Goal: Transaction & Acquisition: Obtain resource

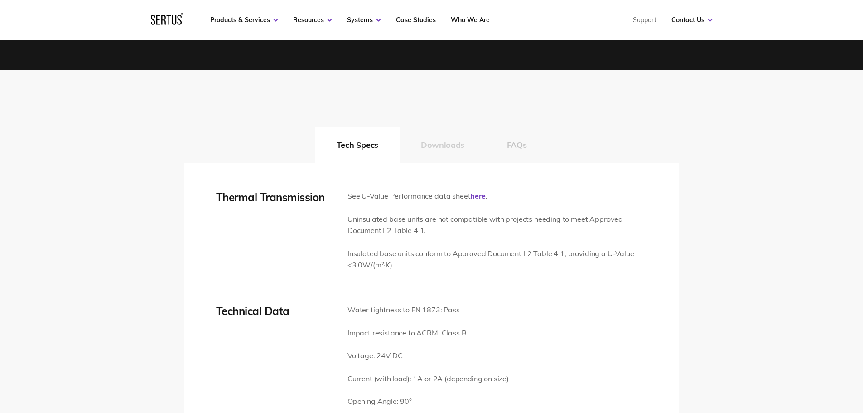
scroll to position [1269, 0]
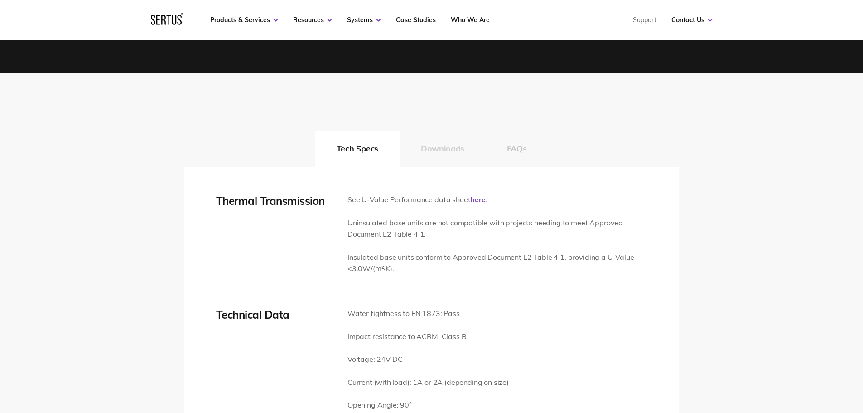
click at [432, 149] on button "Downloads" at bounding box center [443, 149] width 86 height 36
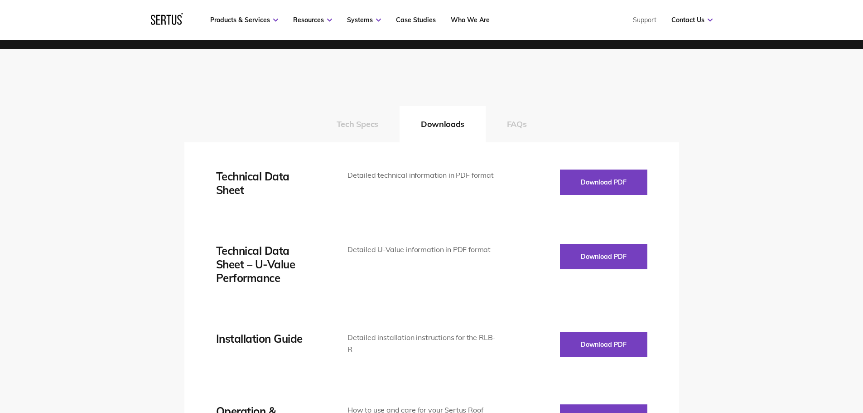
scroll to position [1314, 0]
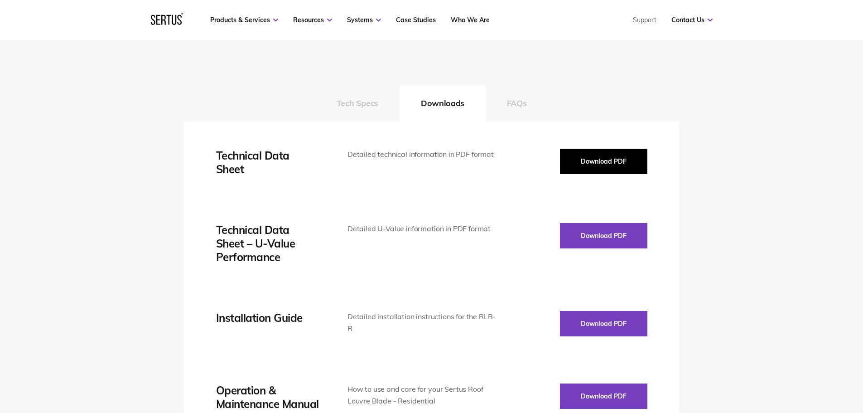
click at [613, 158] on button "Download PDF" at bounding box center [603, 161] width 87 height 25
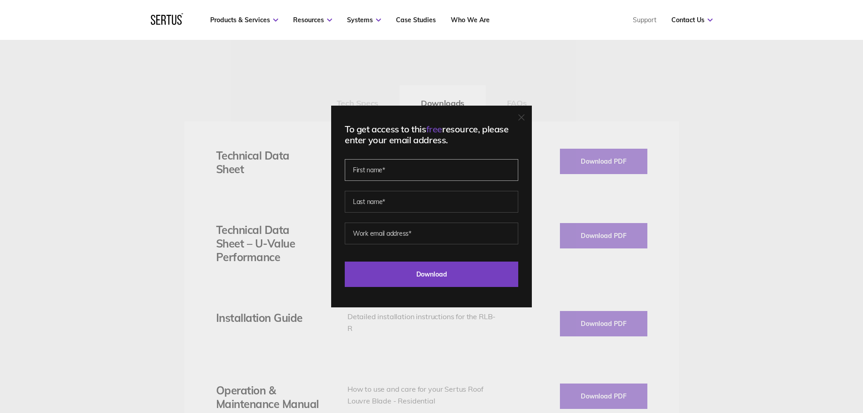
click at [377, 168] on input "text" at bounding box center [432, 170] width 174 height 22
type input "[PERSON_NAME]"
click at [373, 202] on input "text" at bounding box center [432, 202] width 174 height 22
type input "[PERSON_NAME]"
click at [363, 224] on input "email" at bounding box center [432, 233] width 174 height 22
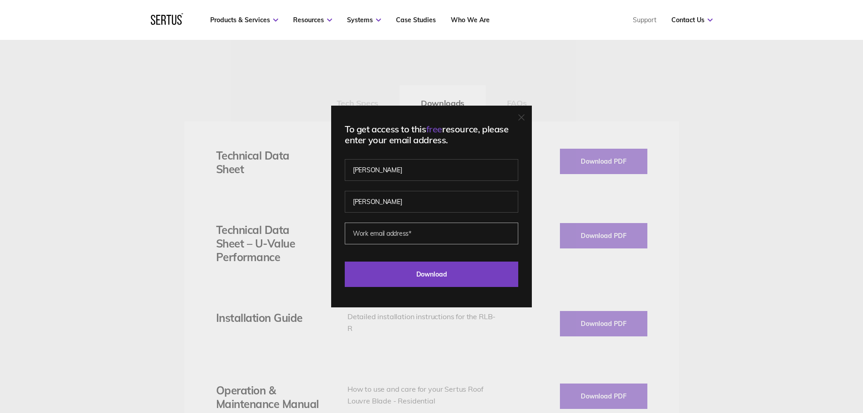
type input "[PERSON_NAME][EMAIL_ADDRESS][PERSON_NAME][DOMAIN_NAME]"
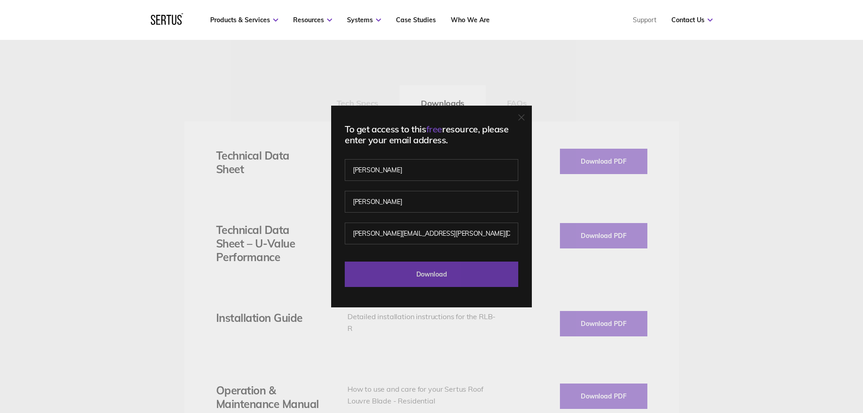
click at [414, 274] on input "Download" at bounding box center [432, 273] width 174 height 25
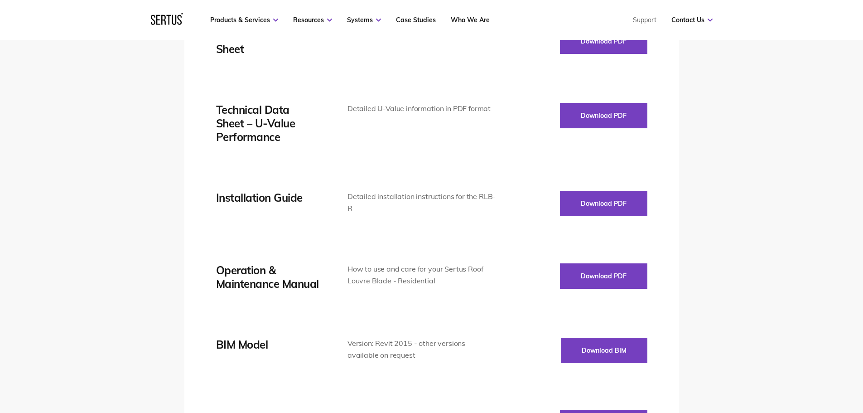
scroll to position [1450, 0]
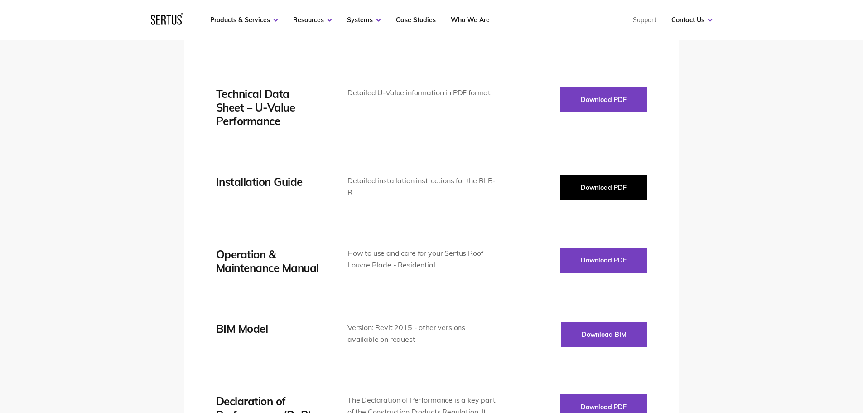
click at [598, 185] on button "Download PDF" at bounding box center [603, 187] width 87 height 25
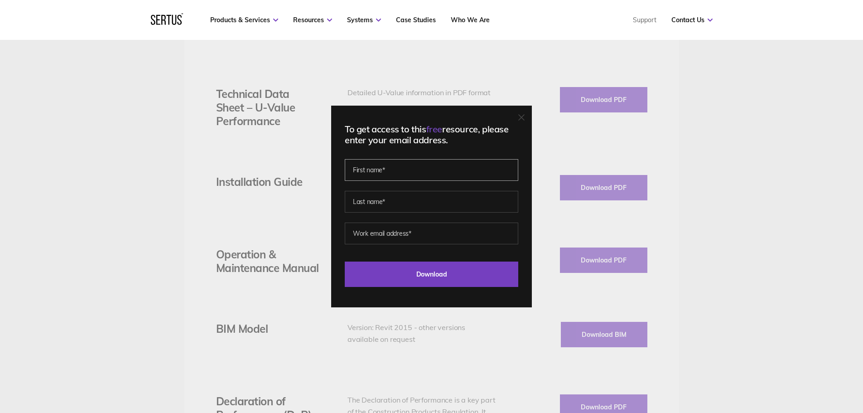
click at [394, 172] on input "text" at bounding box center [432, 170] width 174 height 22
click at [384, 168] on input "text" at bounding box center [432, 170] width 174 height 22
type input "[PERSON_NAME]"
click at [363, 197] on input "text" at bounding box center [432, 202] width 174 height 22
type input "[PERSON_NAME]"
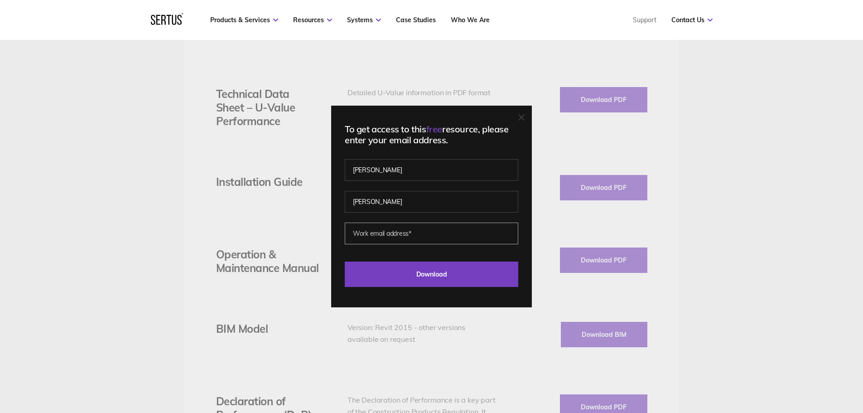
type input "[PERSON_NAME][EMAIL_ADDRESS][PERSON_NAME][DOMAIN_NAME]"
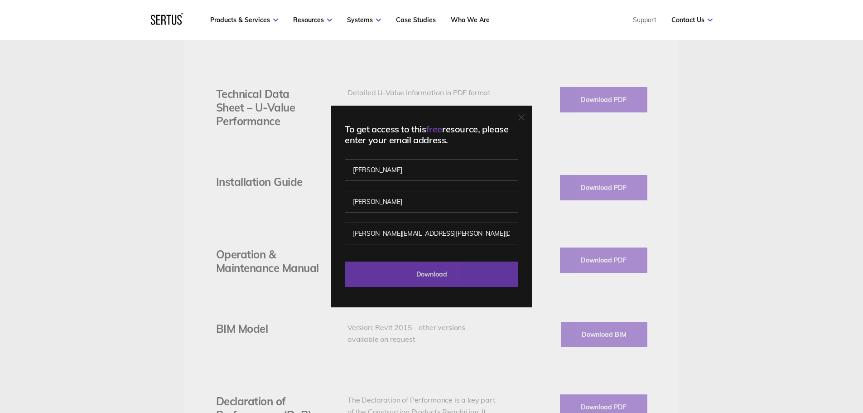
click at [421, 266] on input "Download" at bounding box center [432, 273] width 174 height 25
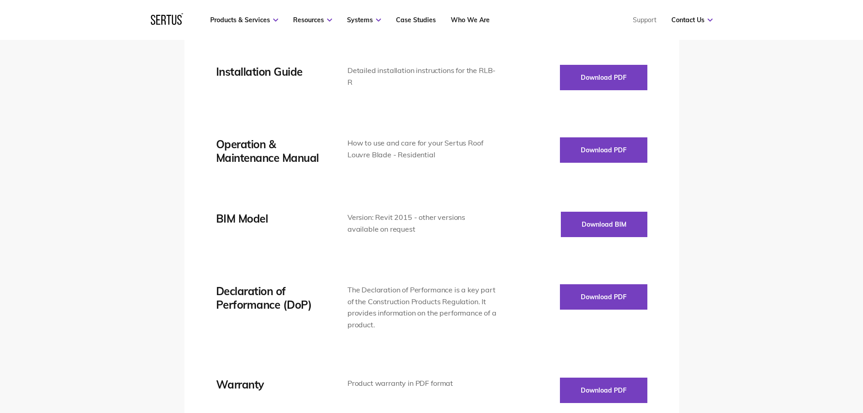
scroll to position [1631, 0]
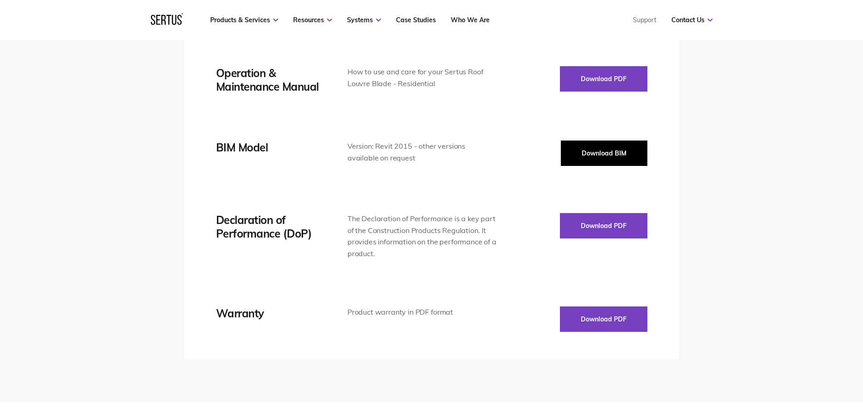
click at [595, 148] on button "Download BIM" at bounding box center [604, 152] width 87 height 25
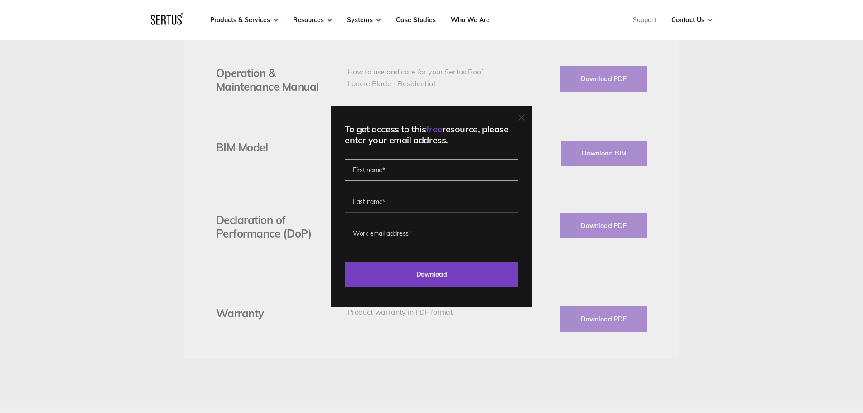
drag, startPoint x: 435, startPoint y: 178, endPoint x: 433, endPoint y: 168, distance: 9.7
click at [434, 172] on input "text" at bounding box center [432, 170] width 174 height 22
type input "[PERSON_NAME]"
type input "[PERSON_NAME][EMAIL_ADDRESS][PERSON_NAME][DOMAIN_NAME]"
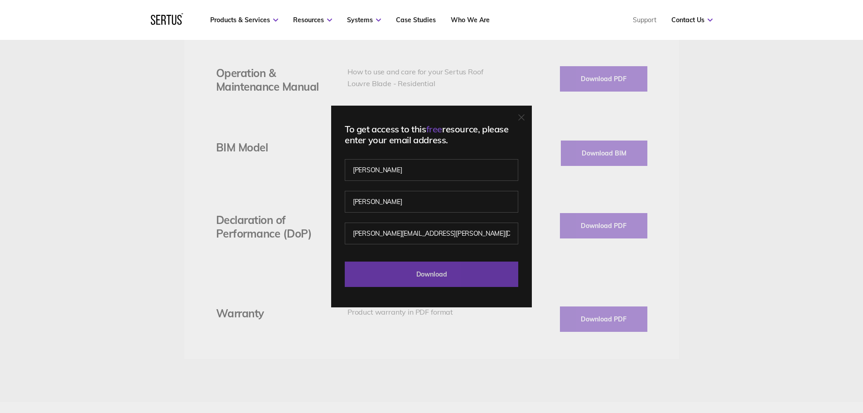
click at [434, 266] on input "Download" at bounding box center [432, 273] width 174 height 25
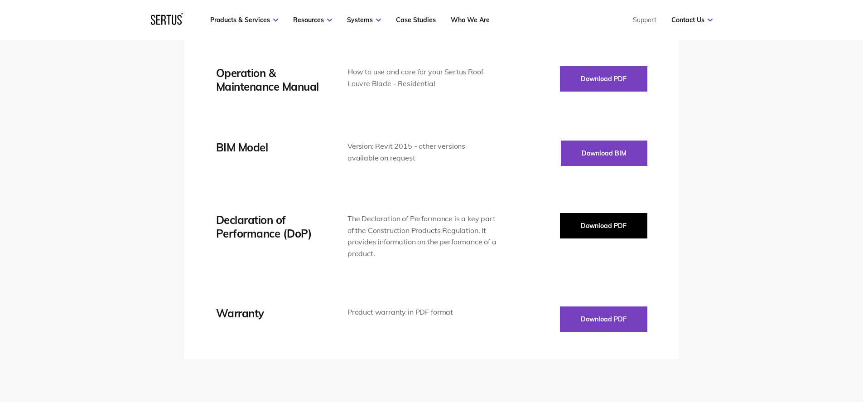
click at [586, 218] on button "Download PDF" at bounding box center [603, 225] width 87 height 25
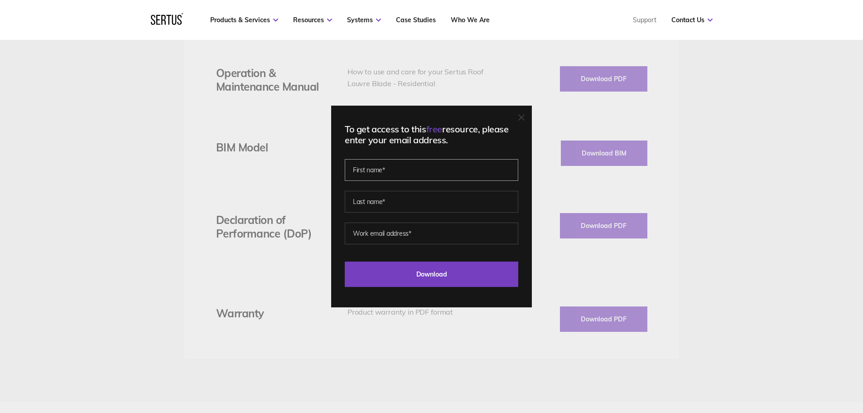
click at [384, 171] on input "text" at bounding box center [432, 170] width 174 height 22
type input "[PERSON_NAME]"
type input "[PERSON_NAME][EMAIL_ADDRESS][PERSON_NAME][DOMAIN_NAME]"
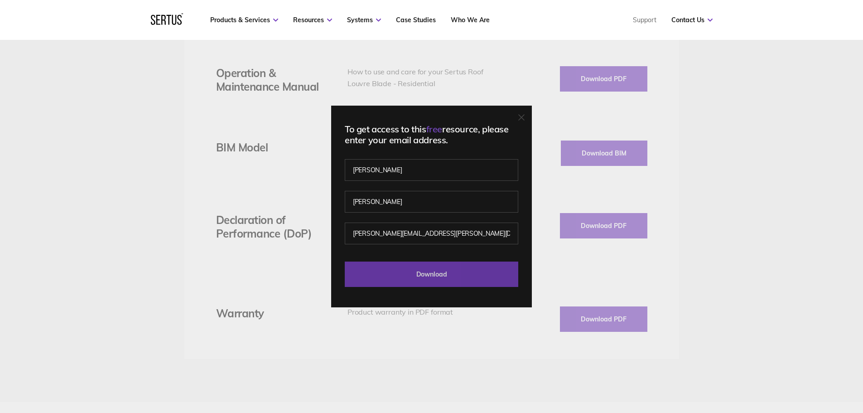
click at [418, 267] on input "Download" at bounding box center [432, 273] width 174 height 25
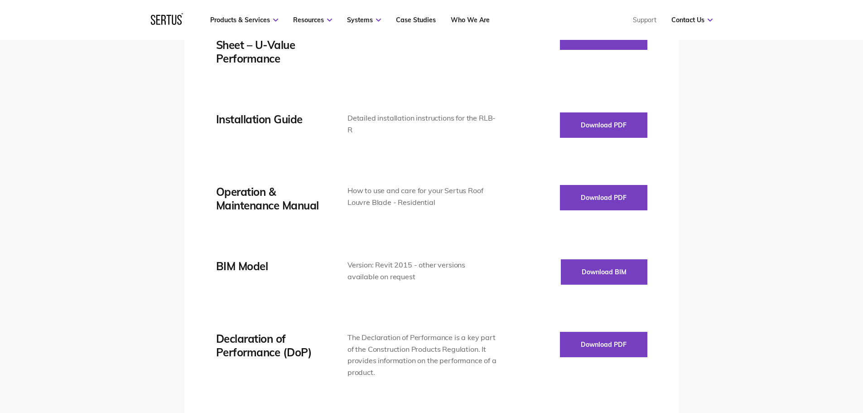
scroll to position [1586, 0]
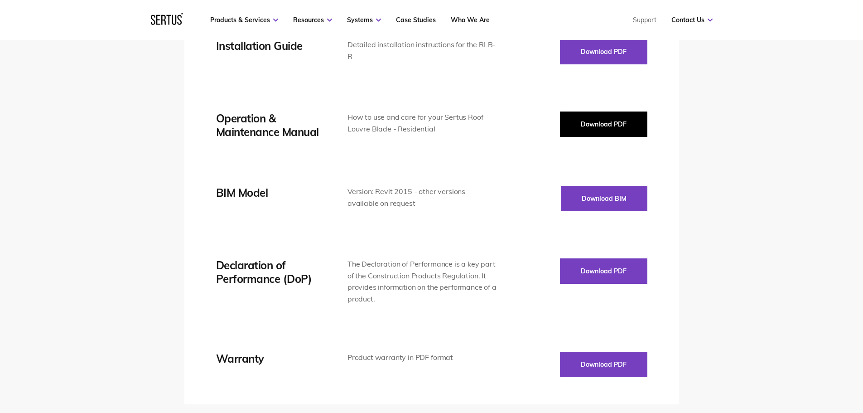
click at [587, 128] on button "Download PDF" at bounding box center [603, 123] width 87 height 25
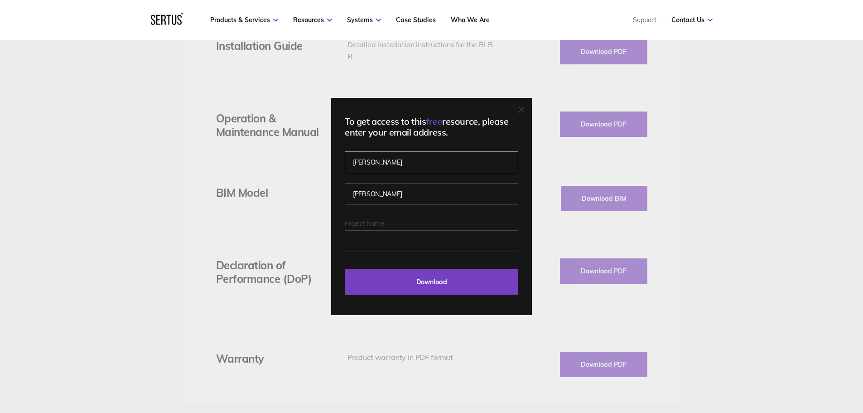
click at [401, 154] on input "[PERSON_NAME]" at bounding box center [432, 162] width 174 height 22
click at [372, 235] on input "Project Name" at bounding box center [432, 241] width 174 height 22
click at [410, 239] on input "Project Name" at bounding box center [432, 241] width 174 height 22
click at [402, 236] on input "Project Name" at bounding box center [432, 241] width 174 height 22
click at [385, 238] on input "Project Name" at bounding box center [432, 241] width 174 height 22
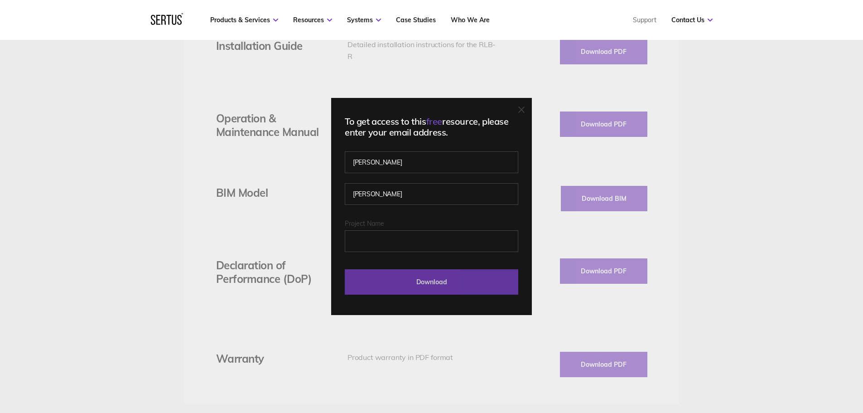
click at [416, 278] on input "Download" at bounding box center [432, 281] width 174 height 25
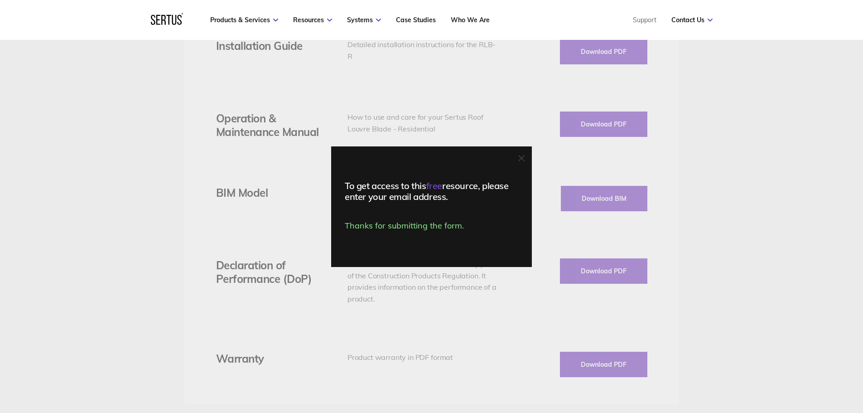
click at [251, 158] on div "To get access to this free resource, please enter your email address. Thanks fo…" at bounding box center [431, 206] width 863 height 413
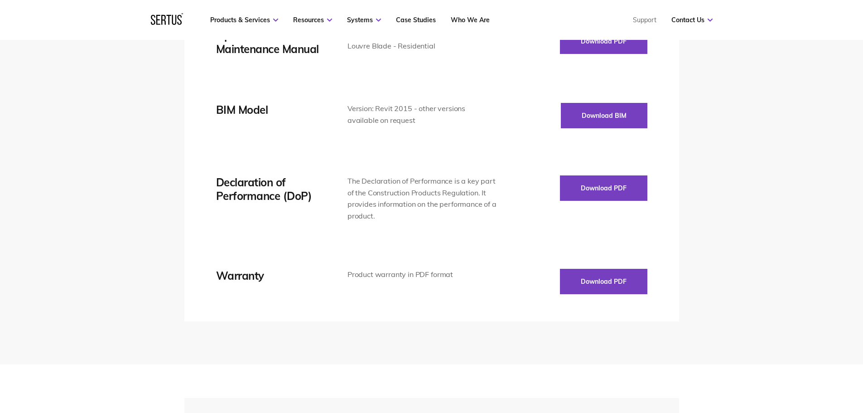
scroll to position [1677, 0]
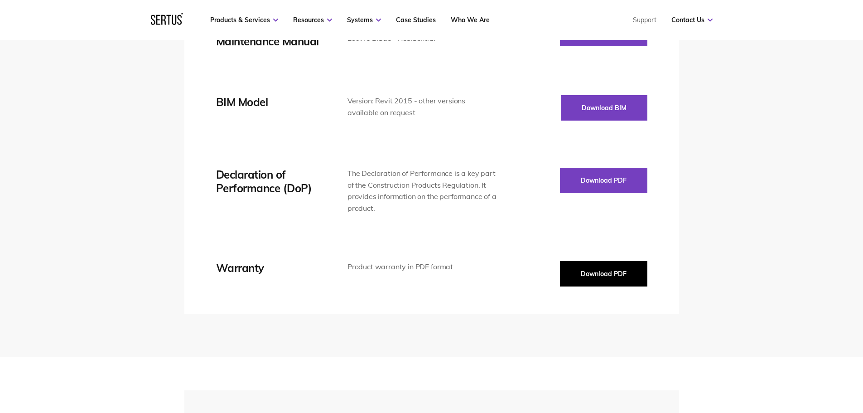
click at [595, 277] on button "Download PDF" at bounding box center [603, 273] width 87 height 25
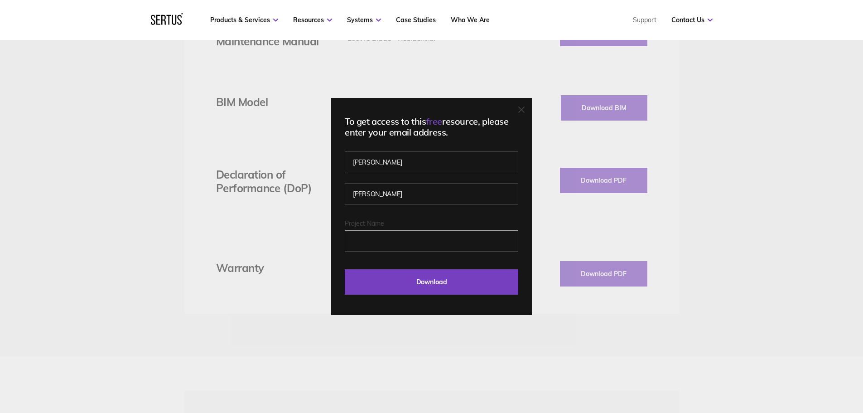
click at [416, 232] on input "Project Name" at bounding box center [432, 241] width 174 height 22
click at [437, 275] on input "Download" at bounding box center [432, 281] width 174 height 25
